Goal: Transaction & Acquisition: Book appointment/travel/reservation

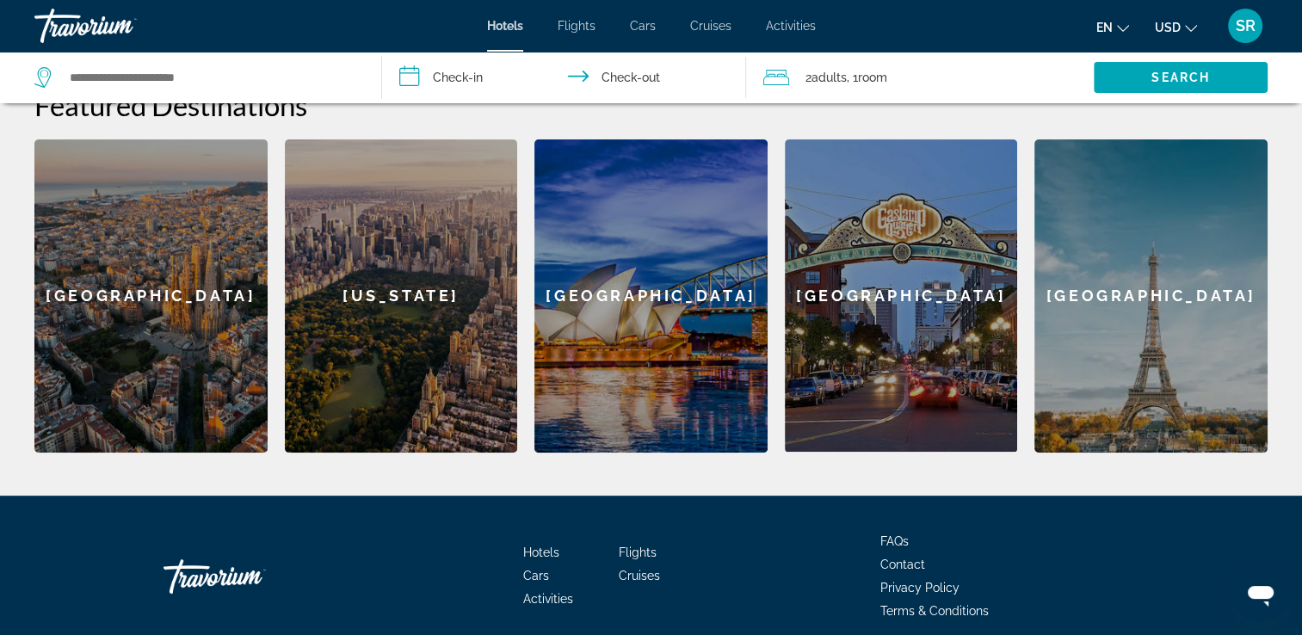
scroll to position [572, 0]
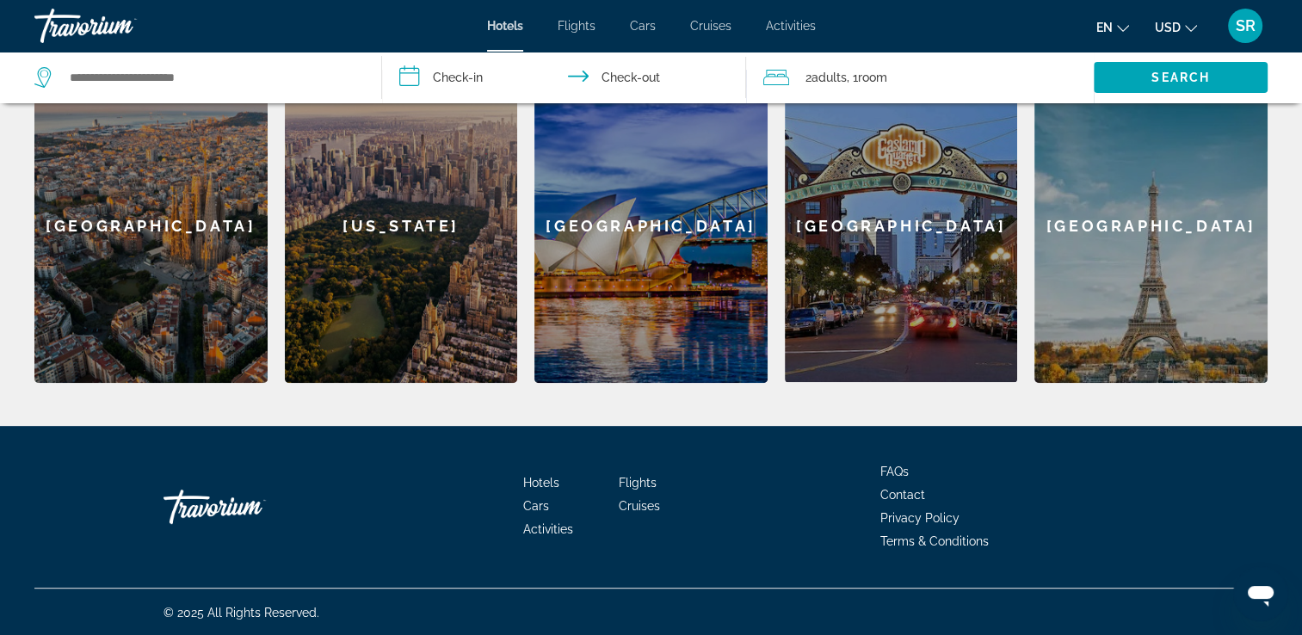
click at [384, 233] on div "[US_STATE]" at bounding box center [401, 226] width 233 height 313
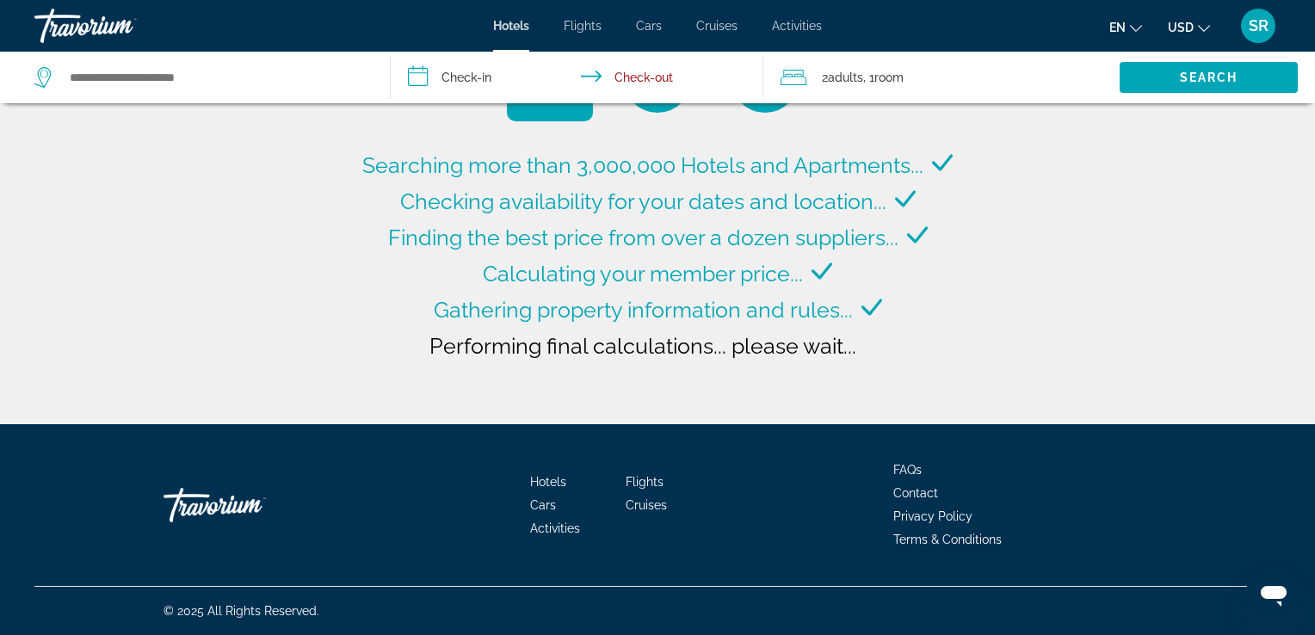
type input "**********"
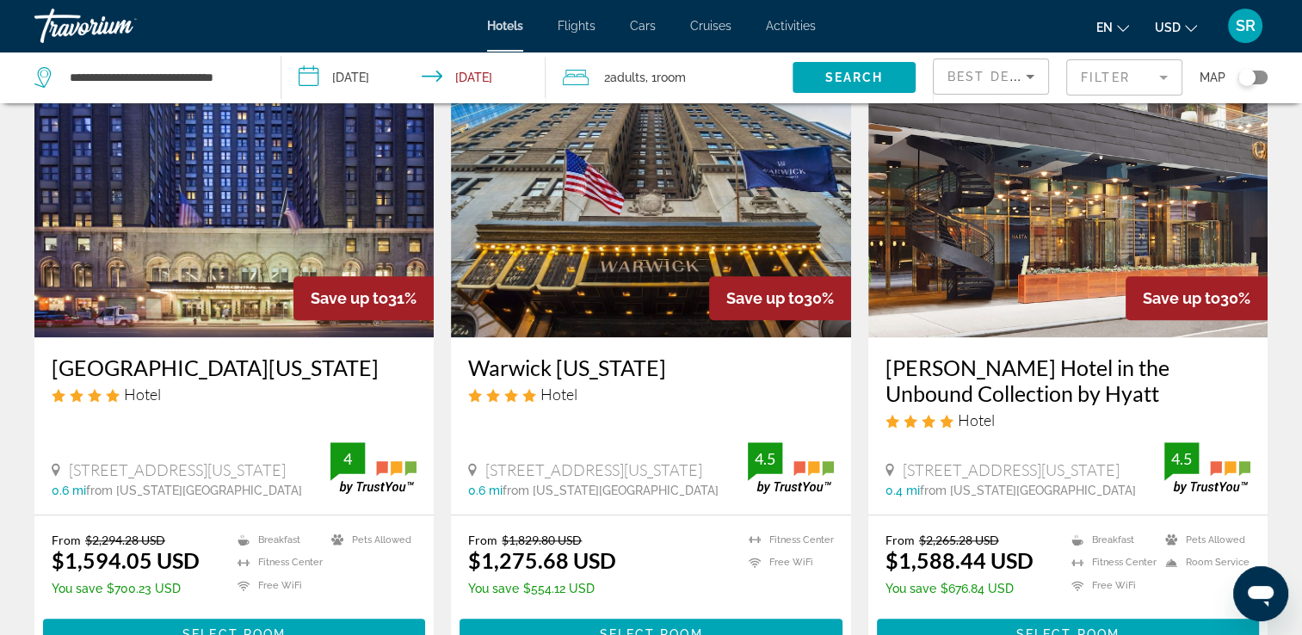
scroll to position [1377, 0]
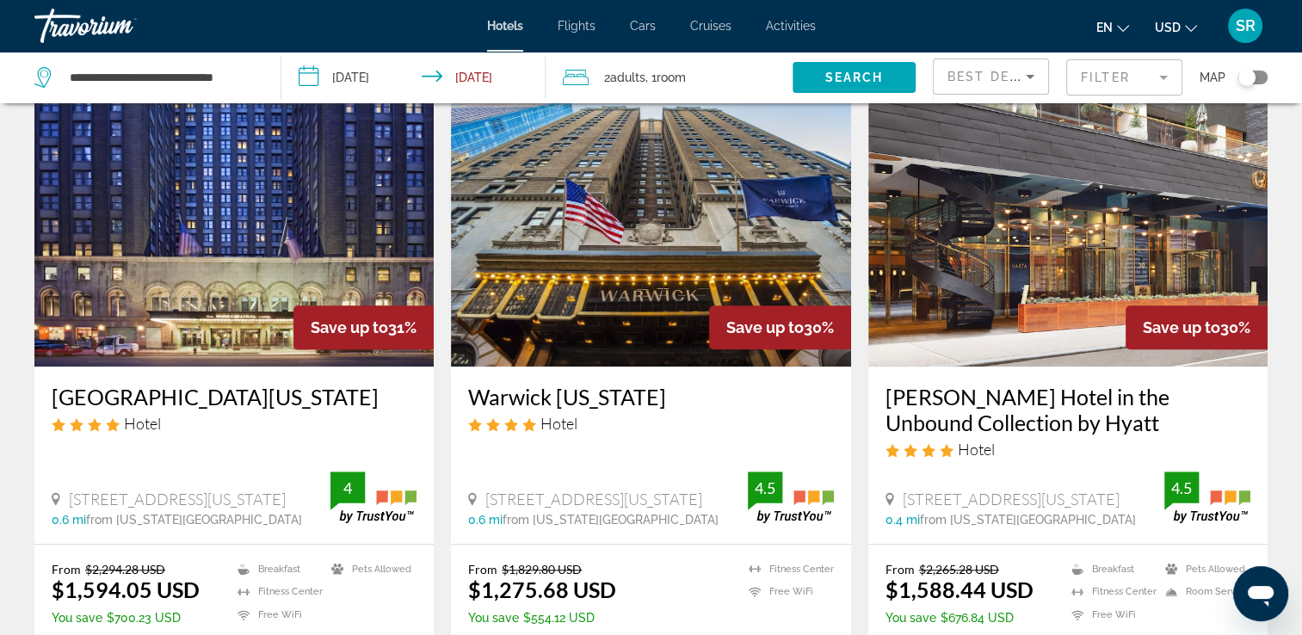
click at [675, 81] on span "Room" at bounding box center [671, 78] width 29 height 14
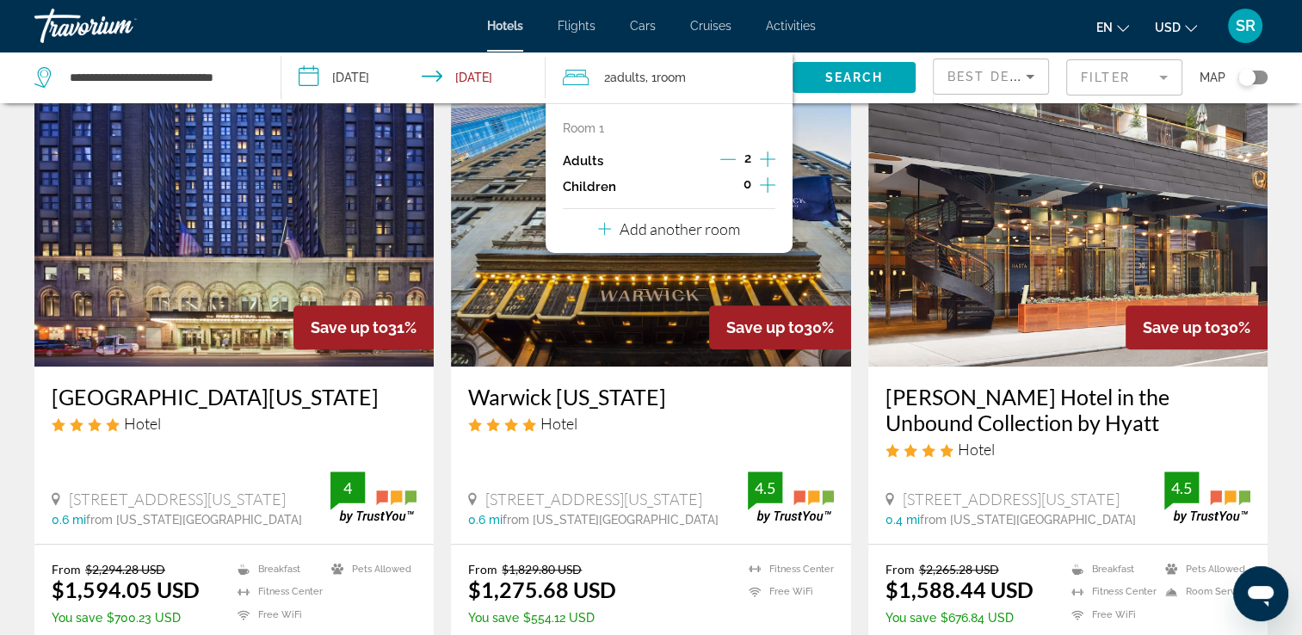
click at [723, 158] on icon "Decrement adults" at bounding box center [727, 158] width 15 height 15
click at [1298, 188] on div "Hotel Search Results - 306 places to spend your time Save up to 55% [GEOGRAPHIC…" at bounding box center [651, 74] width 1302 height 2660
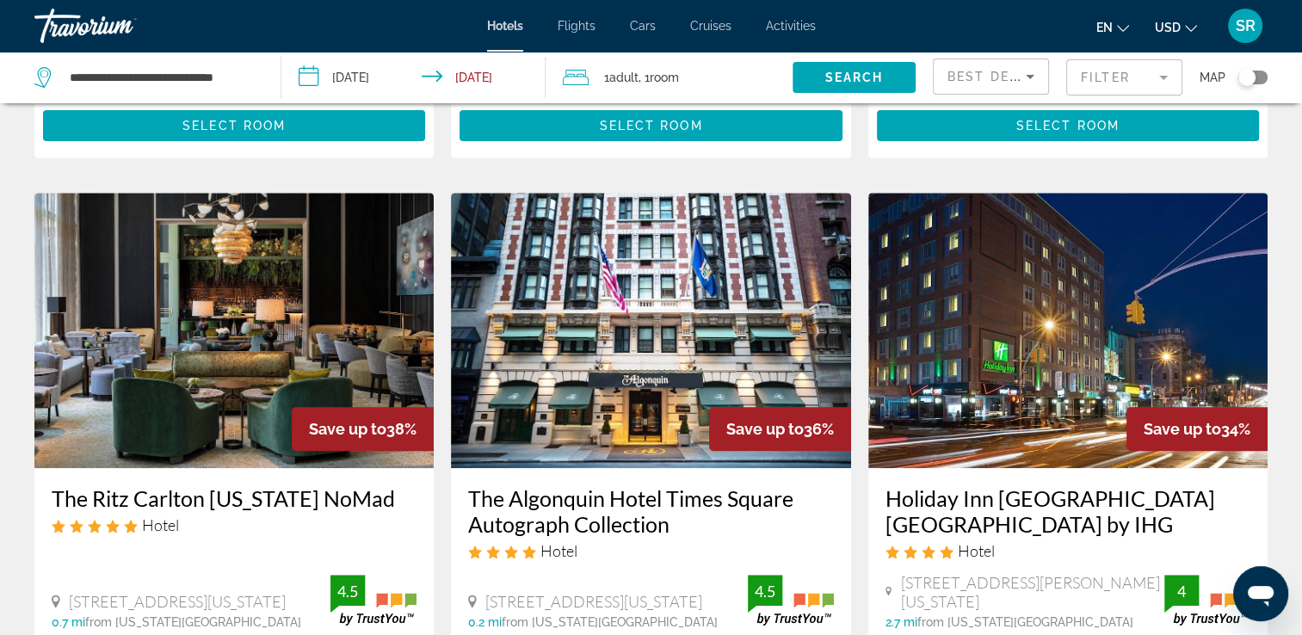
scroll to position [602, 0]
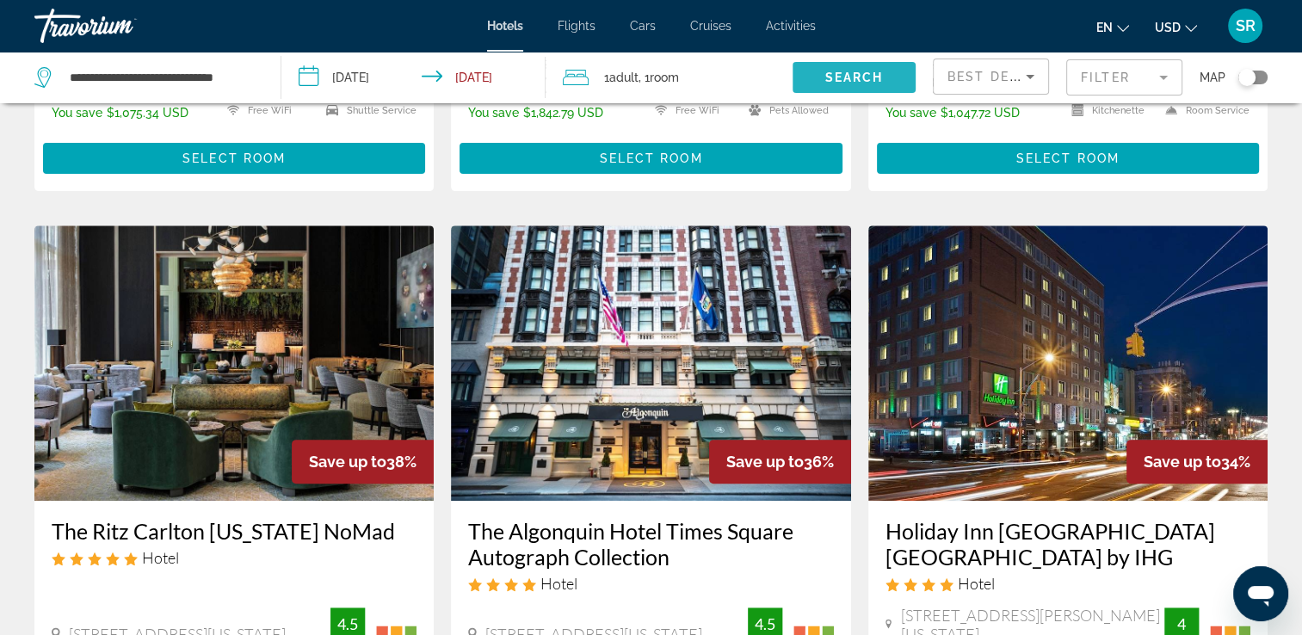
click at [843, 87] on span "Search widget" at bounding box center [853, 77] width 123 height 41
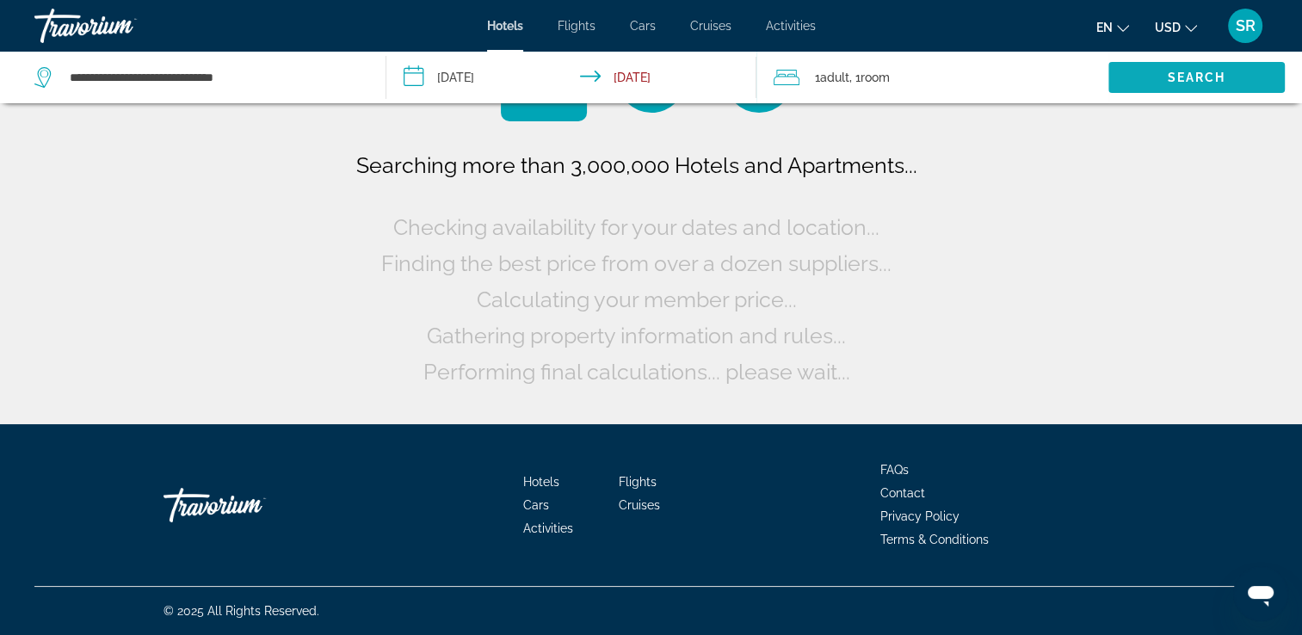
scroll to position [0, 0]
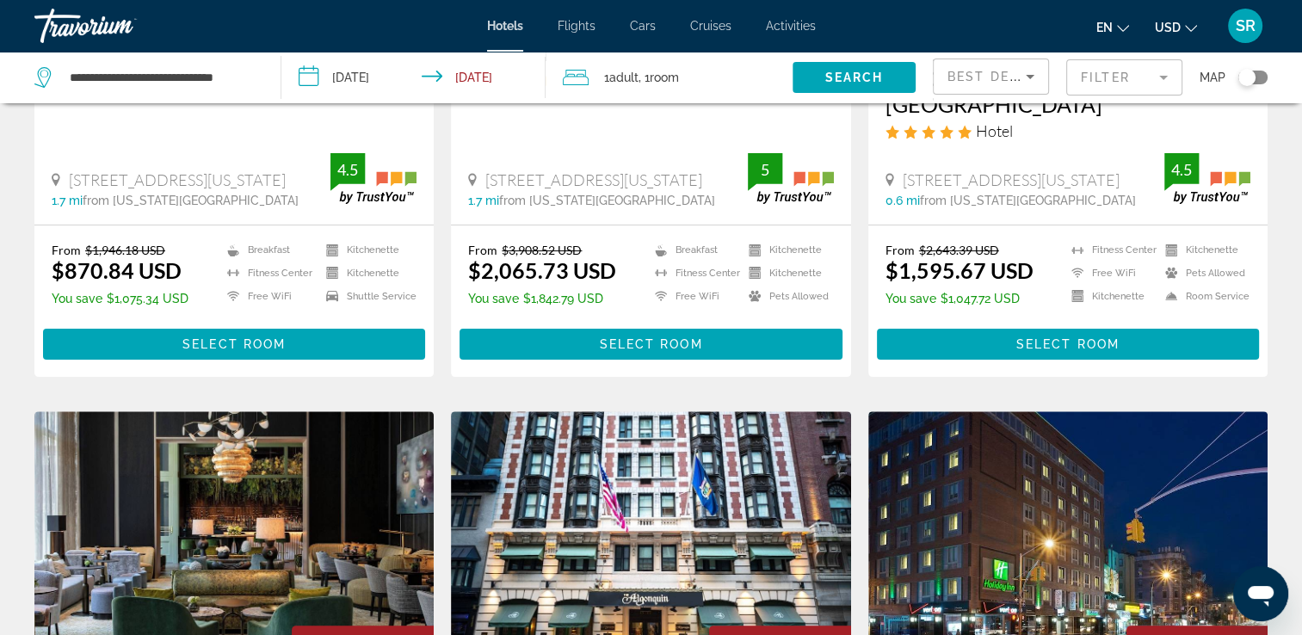
scroll to position [555, 0]
